Goal: Find specific page/section: Find specific page/section

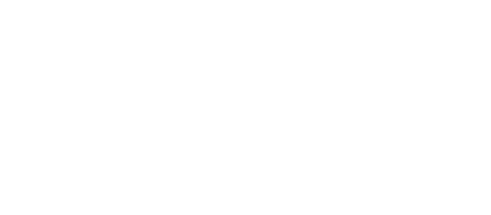
select select "es"
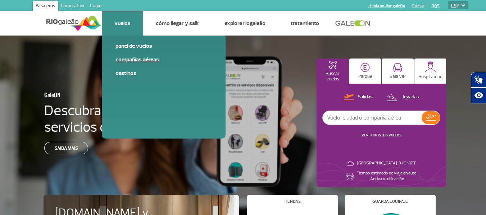
click at [128, 60] on link "Compañías aéreas" at bounding box center [163, 60] width 96 height 8
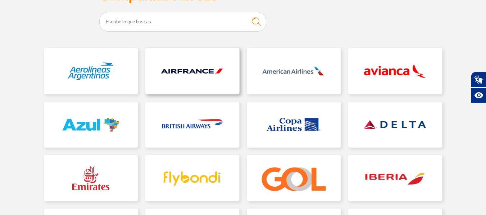
scroll to position [72, 0]
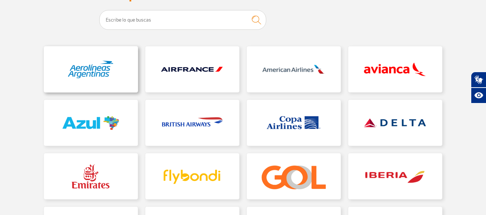
click at [99, 66] on link at bounding box center [91, 69] width 94 height 46
